Goal: Entertainment & Leisure: Consume media (video, audio)

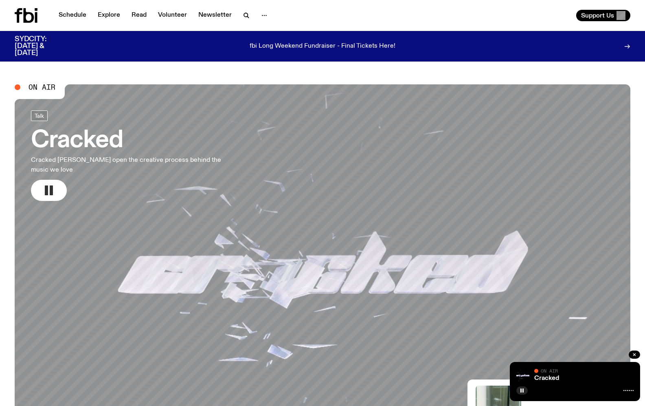
click at [42, 181] on button "button" at bounding box center [49, 190] width 36 height 21
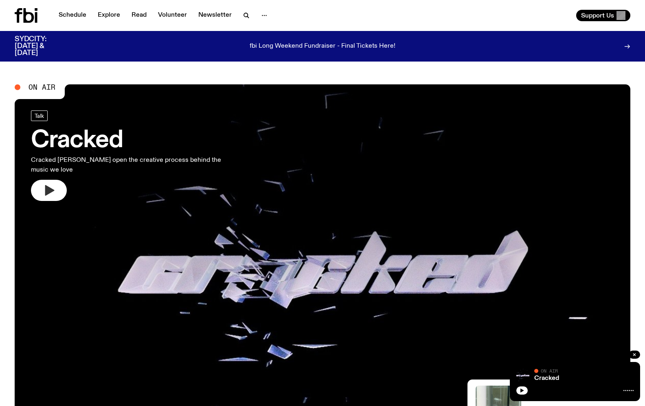
click at [53, 168] on link "Cracked Cracked [PERSON_NAME] open the creative process behind the music we love" at bounding box center [135, 155] width 209 height 90
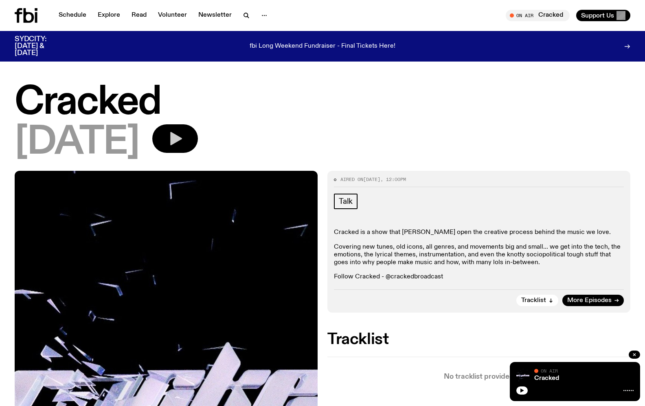
click at [176, 138] on button "button" at bounding box center [175, 138] width 46 height 29
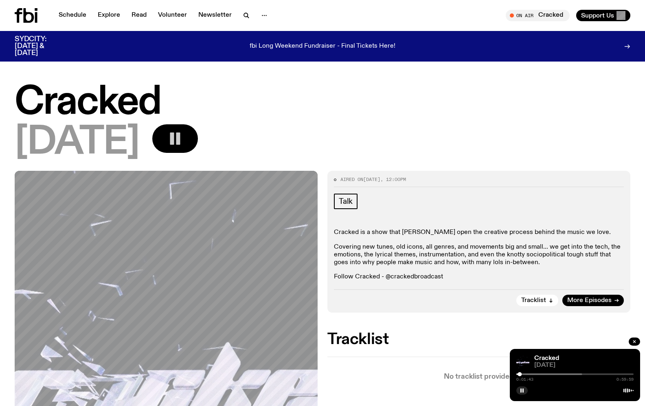
click at [181, 135] on button "button" at bounding box center [175, 138] width 46 height 29
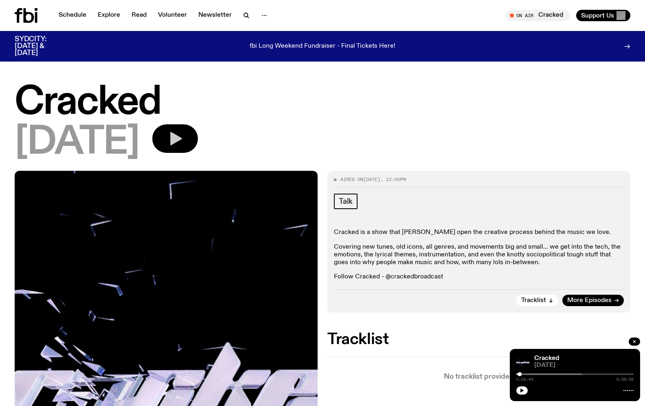
click at [170, 132] on button "button" at bounding box center [175, 138] width 46 height 29
click at [182, 139] on icon "button" at bounding box center [176, 138] width 12 height 13
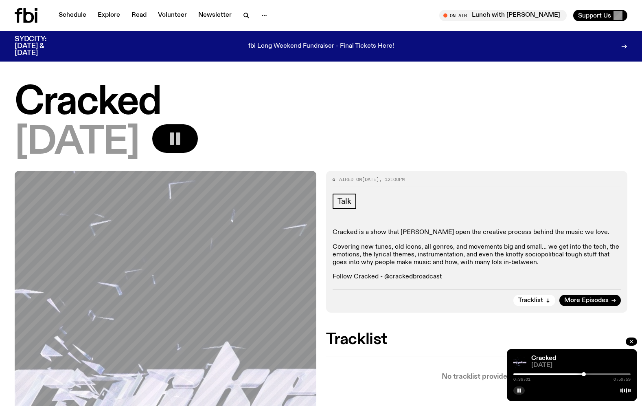
click at [178, 125] on button "button" at bounding box center [175, 138] width 46 height 29
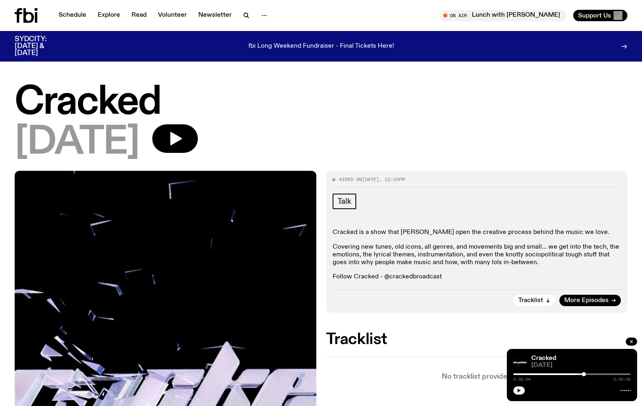
click at [521, 392] on icon "button" at bounding box center [519, 390] width 5 height 5
